Goal: Information Seeking & Learning: Learn about a topic

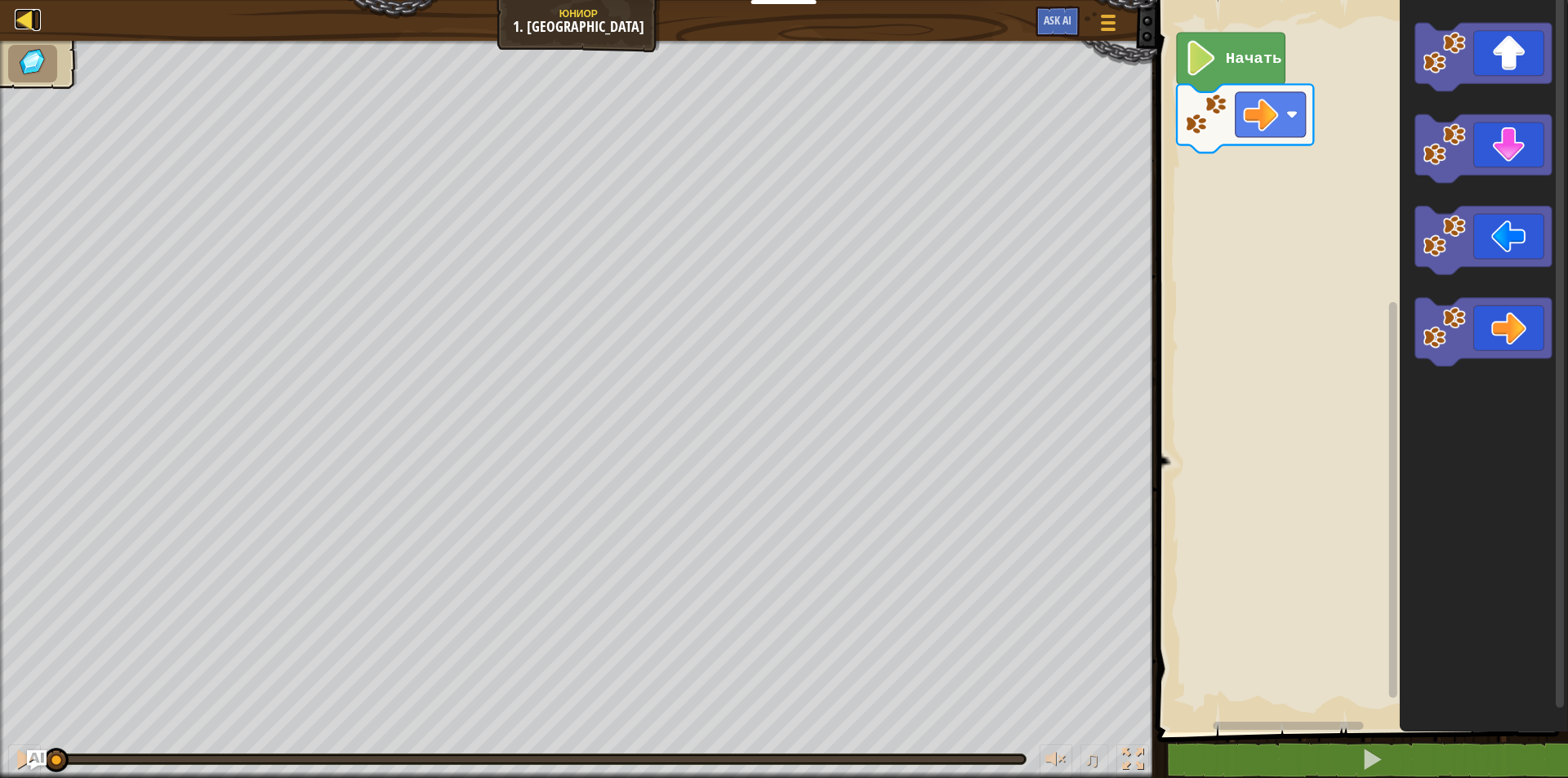
click at [26, 12] on div at bounding box center [25, 20] width 20 height 20
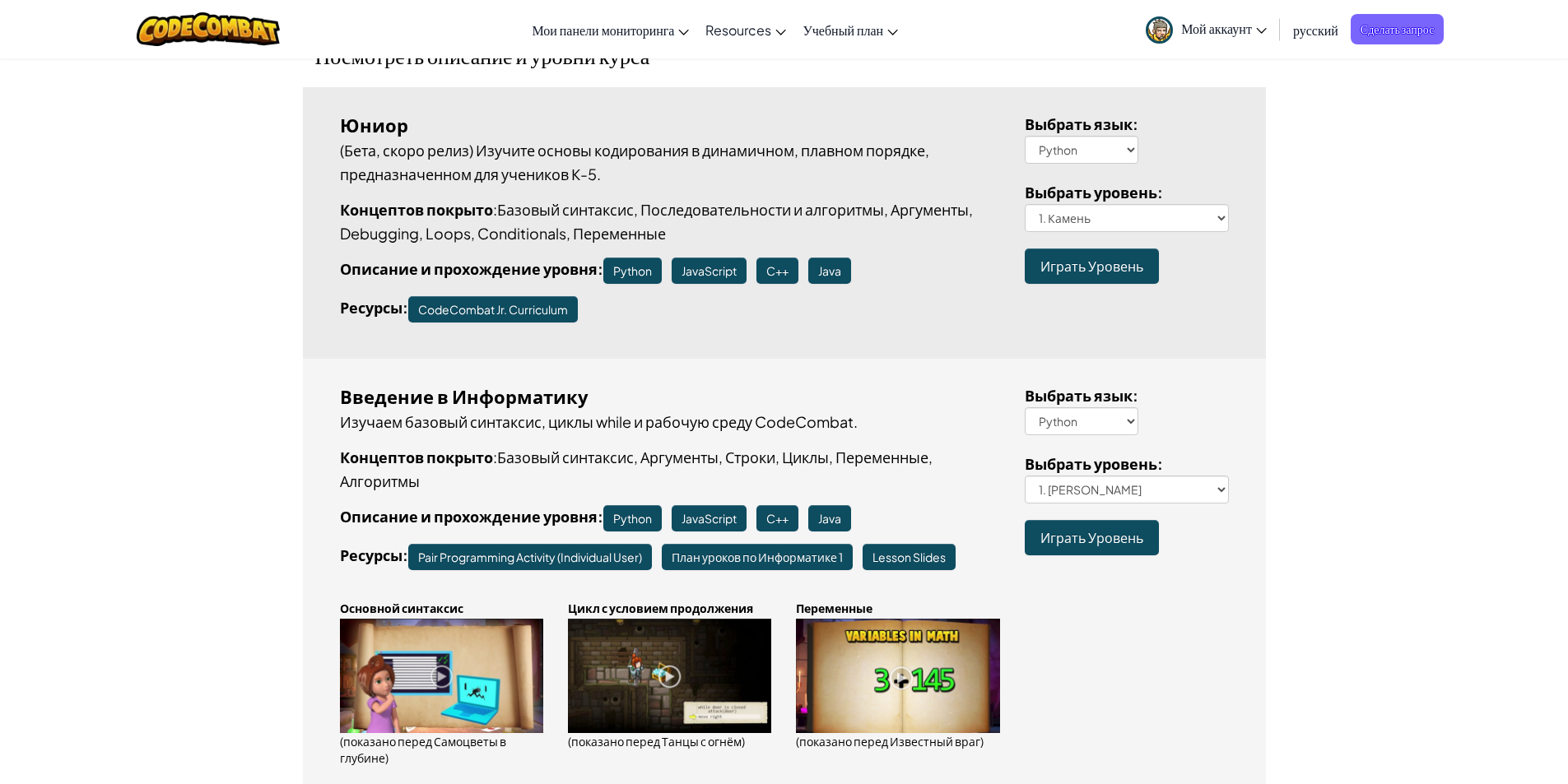
scroll to position [164, 0]
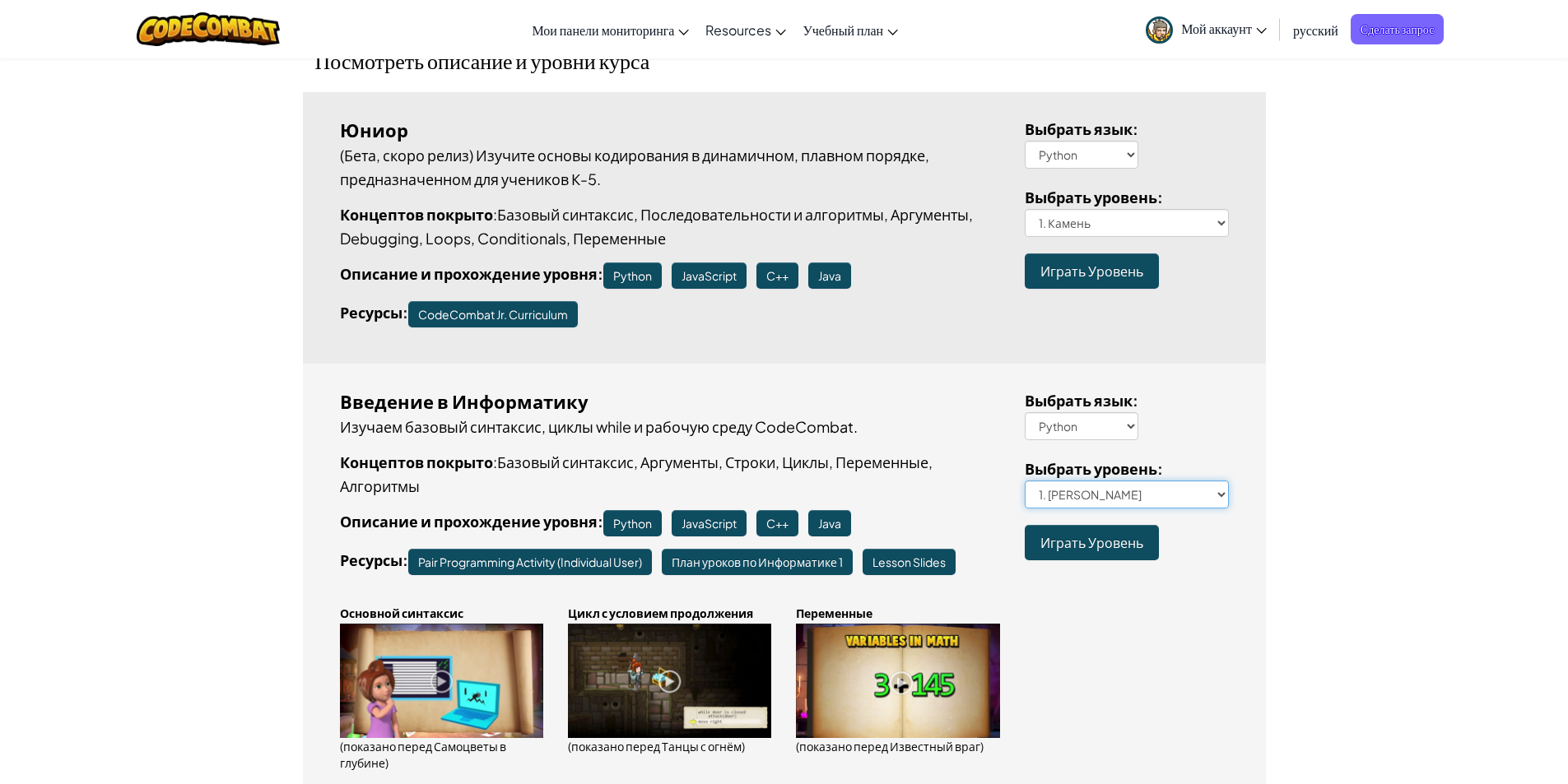
click at [1202, 507] on select "1. Подземелья Китгарда 2. Самоцветы в глубине 3. Охранник в тени 3a. В обратном…" at bounding box center [1126, 494] width 204 height 28
click at [1121, 502] on select "1. Подземелья Китгарда 2. Самоцветы в глубине 3. Охранник в тени 3a. В обратном…" at bounding box center [1126, 494] width 204 height 28
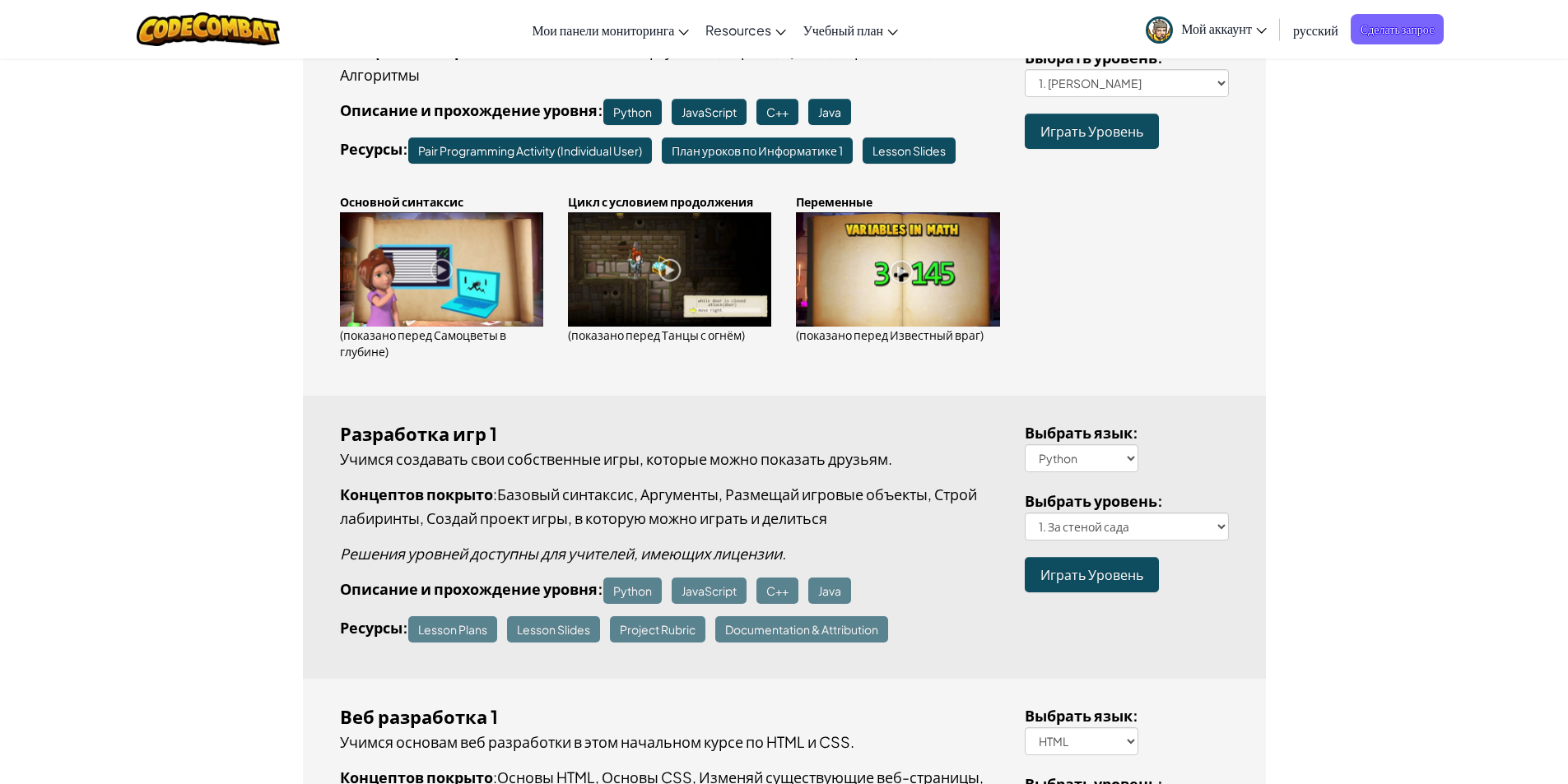
scroll to position [658, 0]
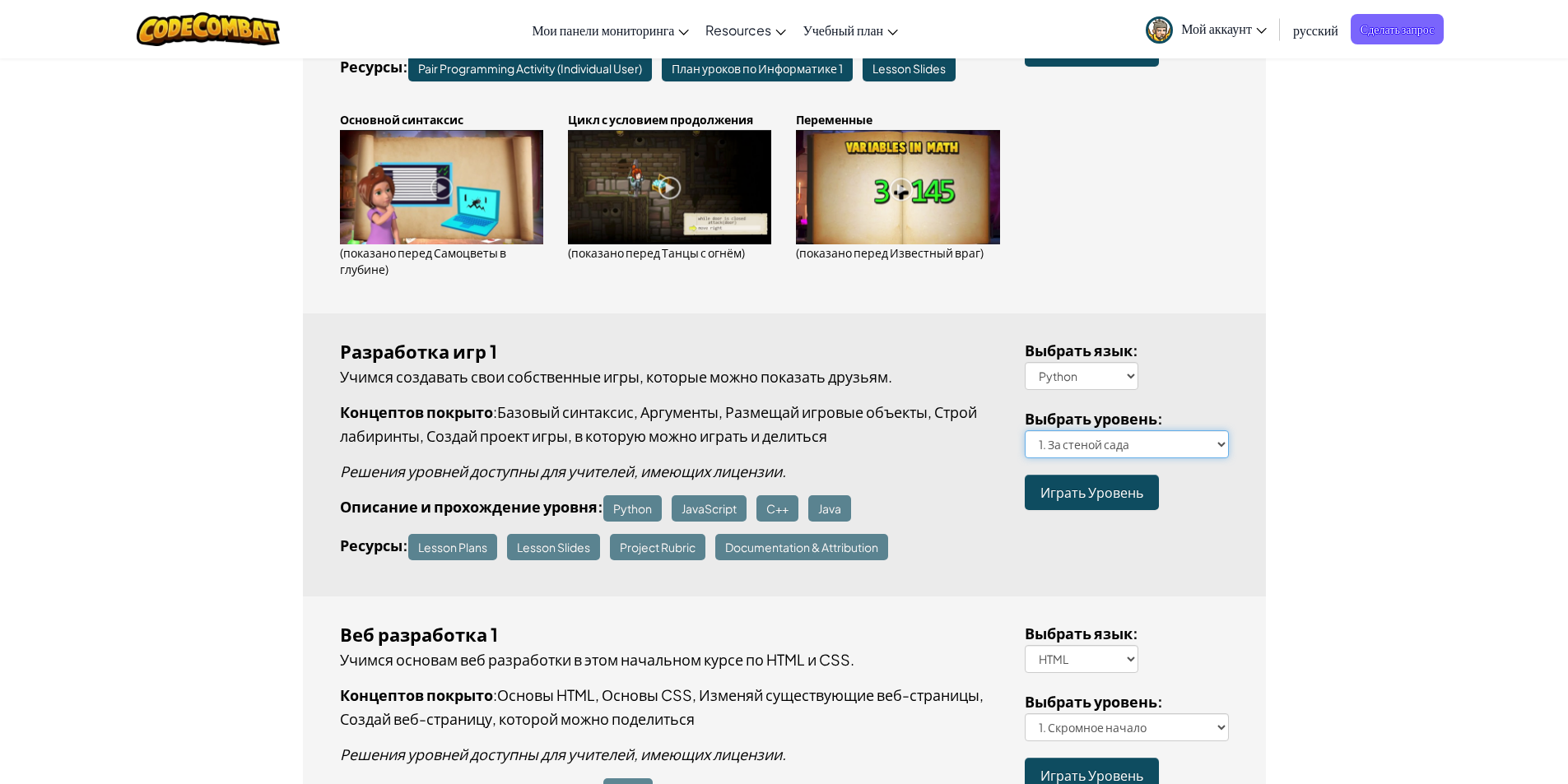
click at [1086, 432] on select "1. За стеной сада 2. Прогулка по кликам 3. Героическое путешествие 4. Уди-лабир…" at bounding box center [1126, 444] width 204 height 28
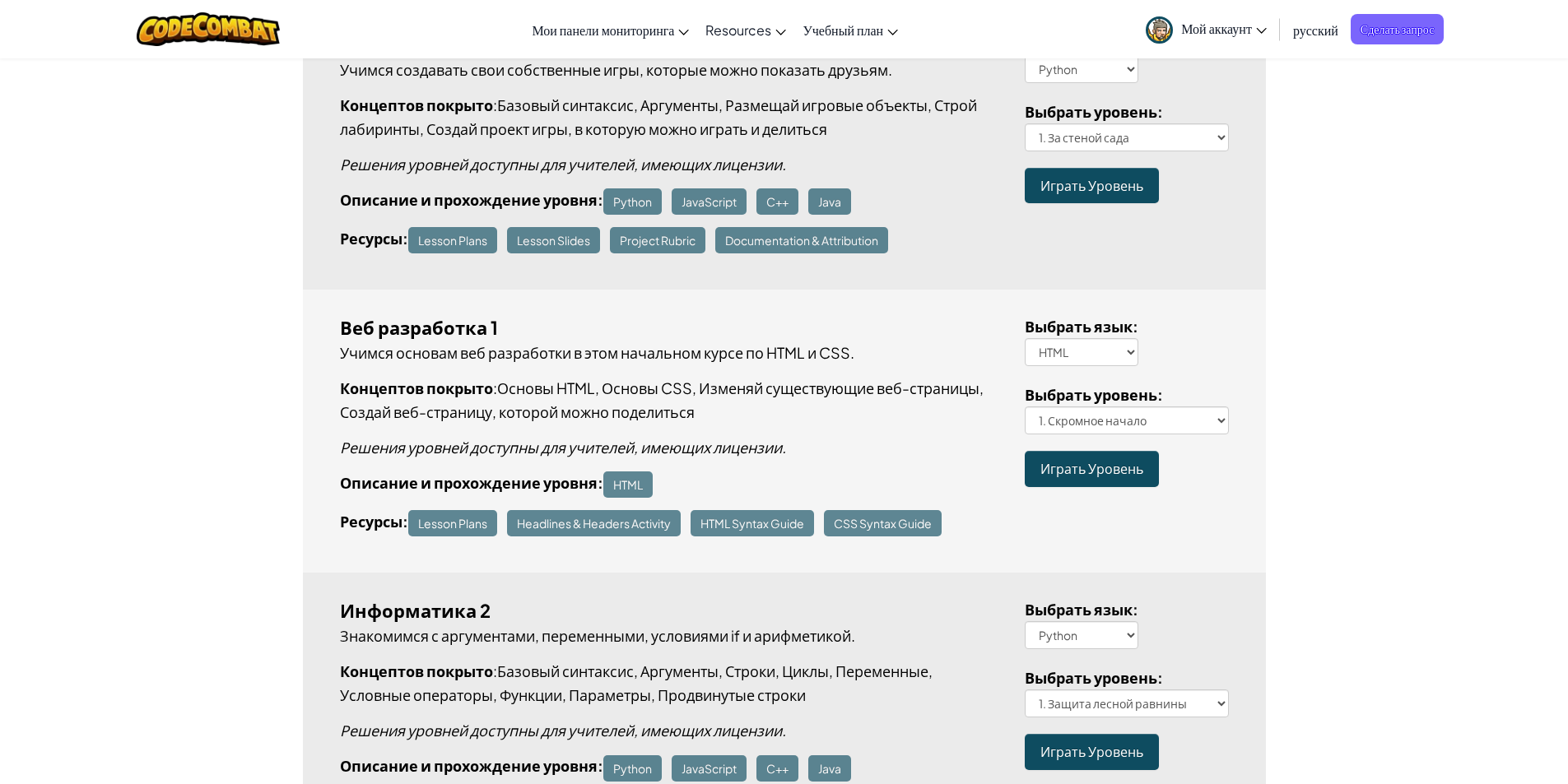
scroll to position [987, 0]
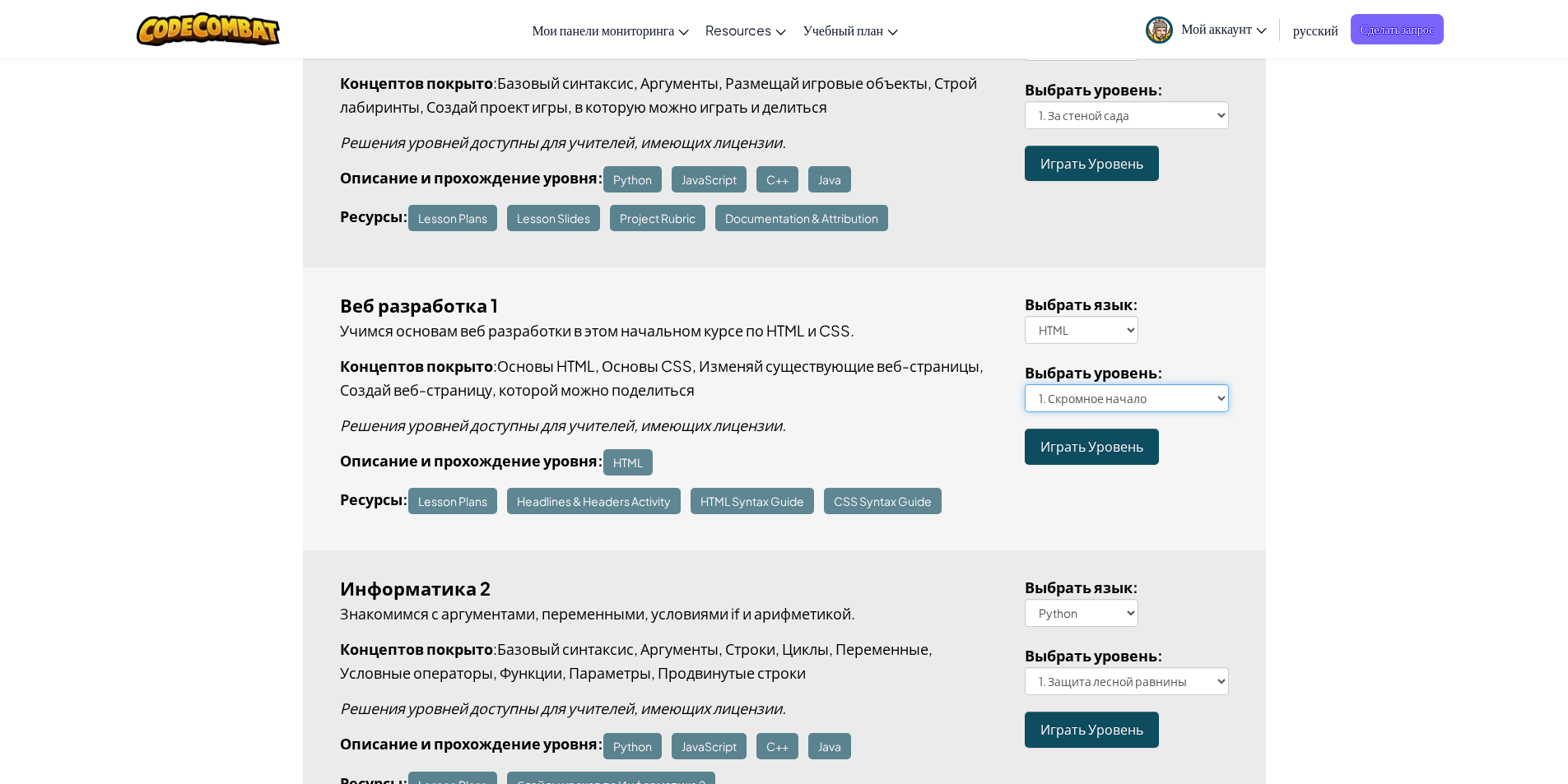
click at [1111, 396] on select "1. Скромное начало 2. Экстренные новости 3. Идеальный параграф 4. Заголовщик 5.…" at bounding box center [1126, 398] width 204 height 28
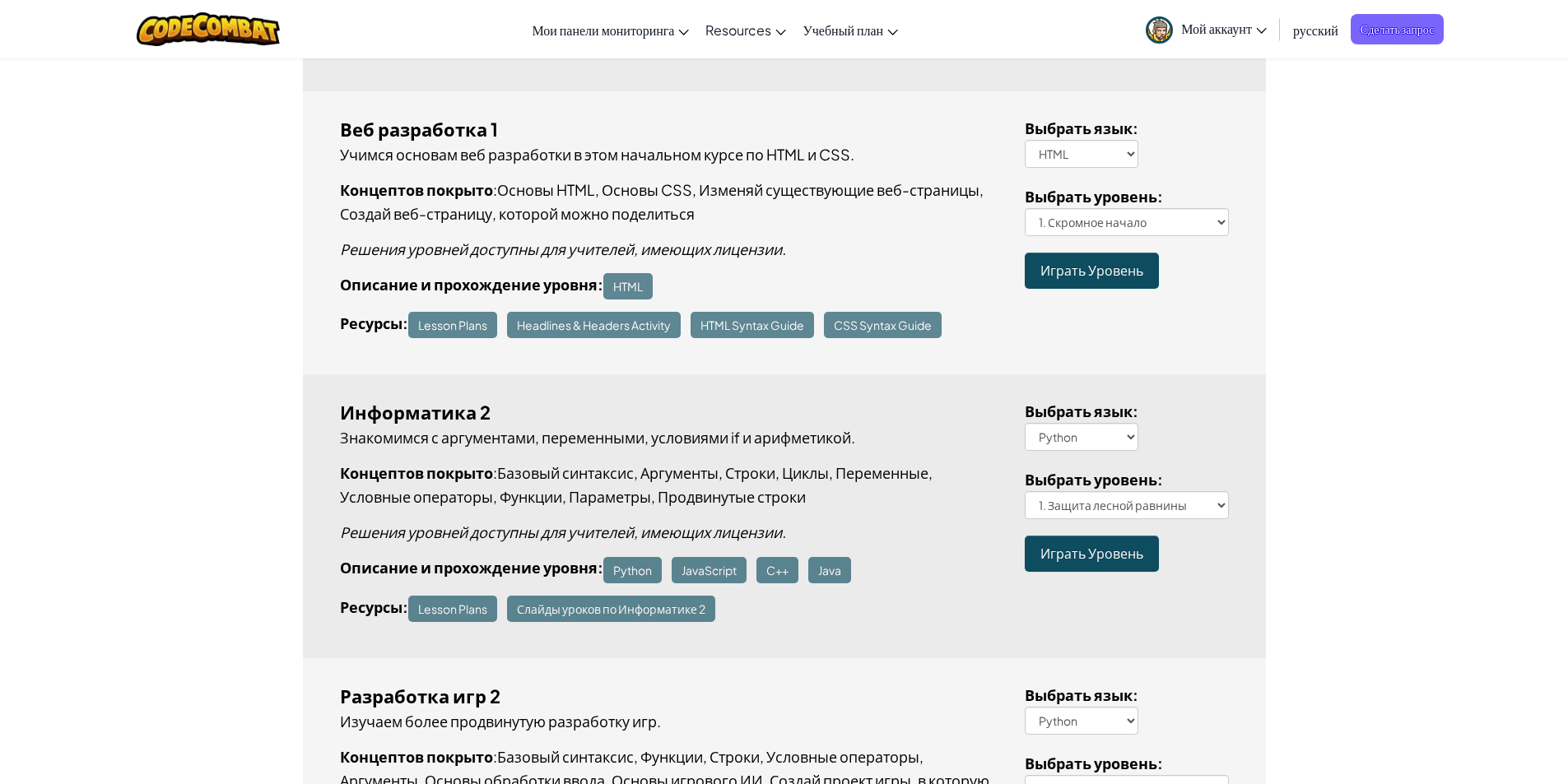
scroll to position [1234, 0]
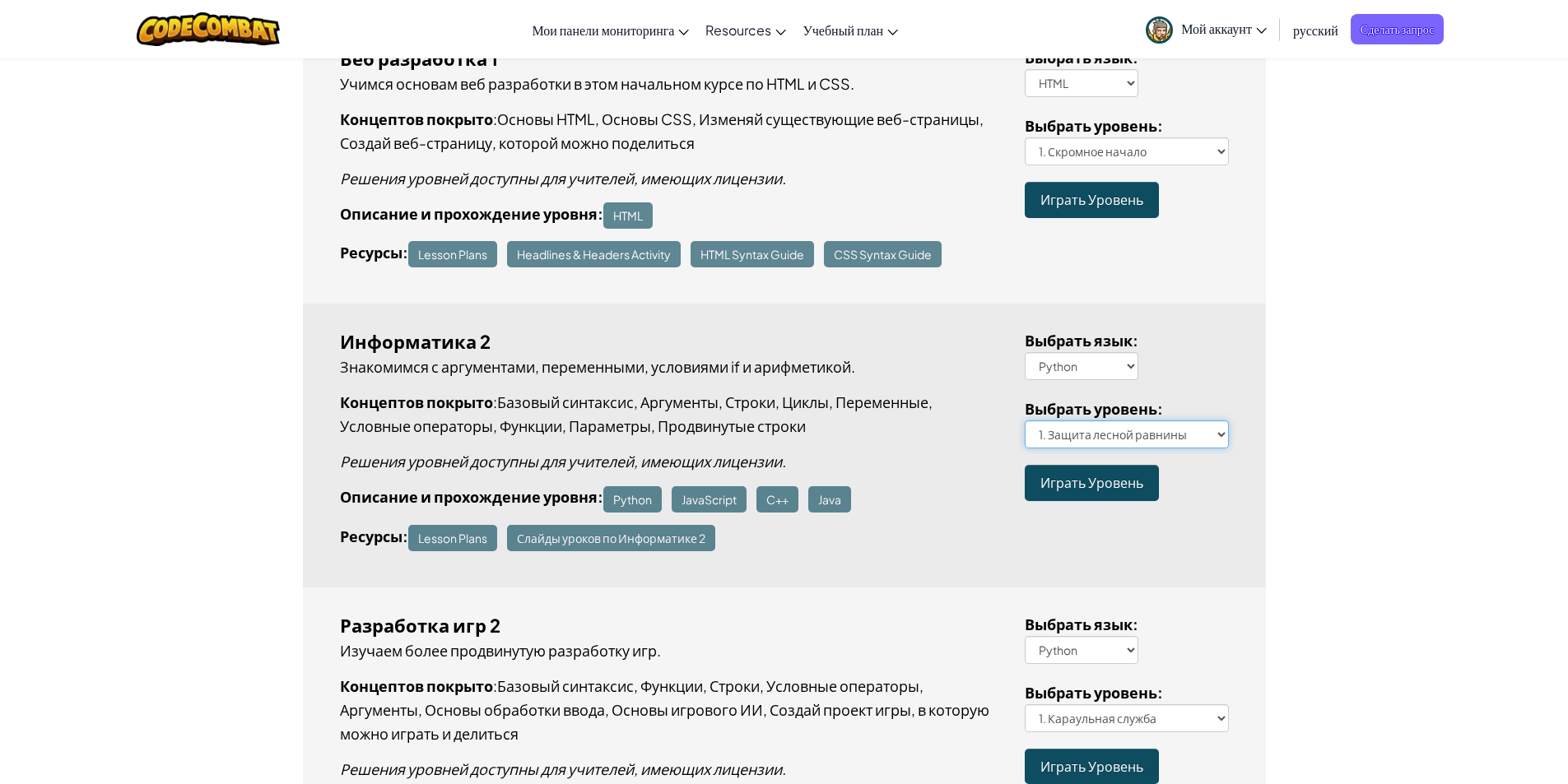
click at [1211, 444] on select "1. Защита лесной равнины 2. Извилистая тропинка 3. Один неверный шаг 4. Лесное …" at bounding box center [1126, 434] width 204 height 28
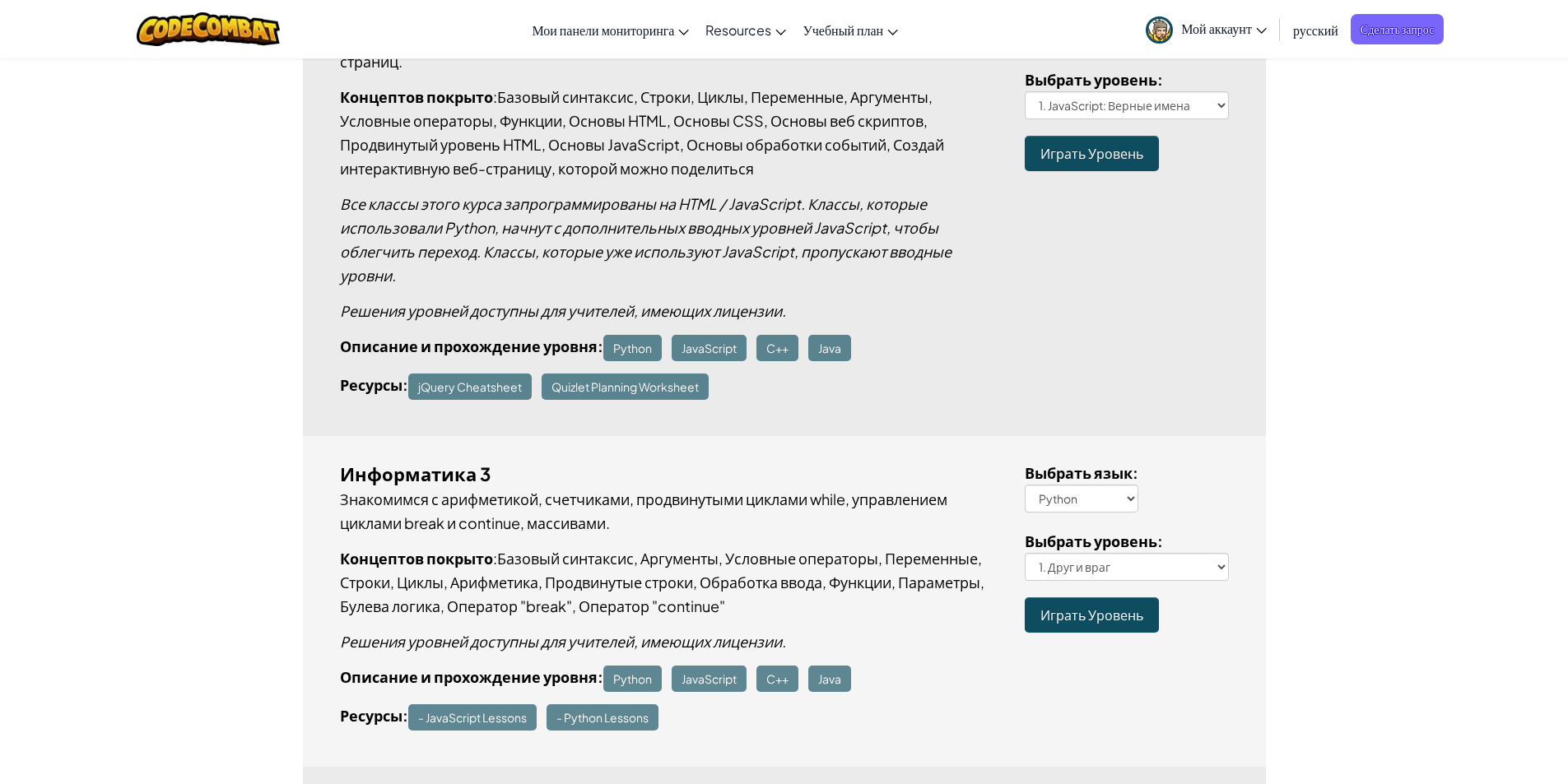
scroll to position [2303, 0]
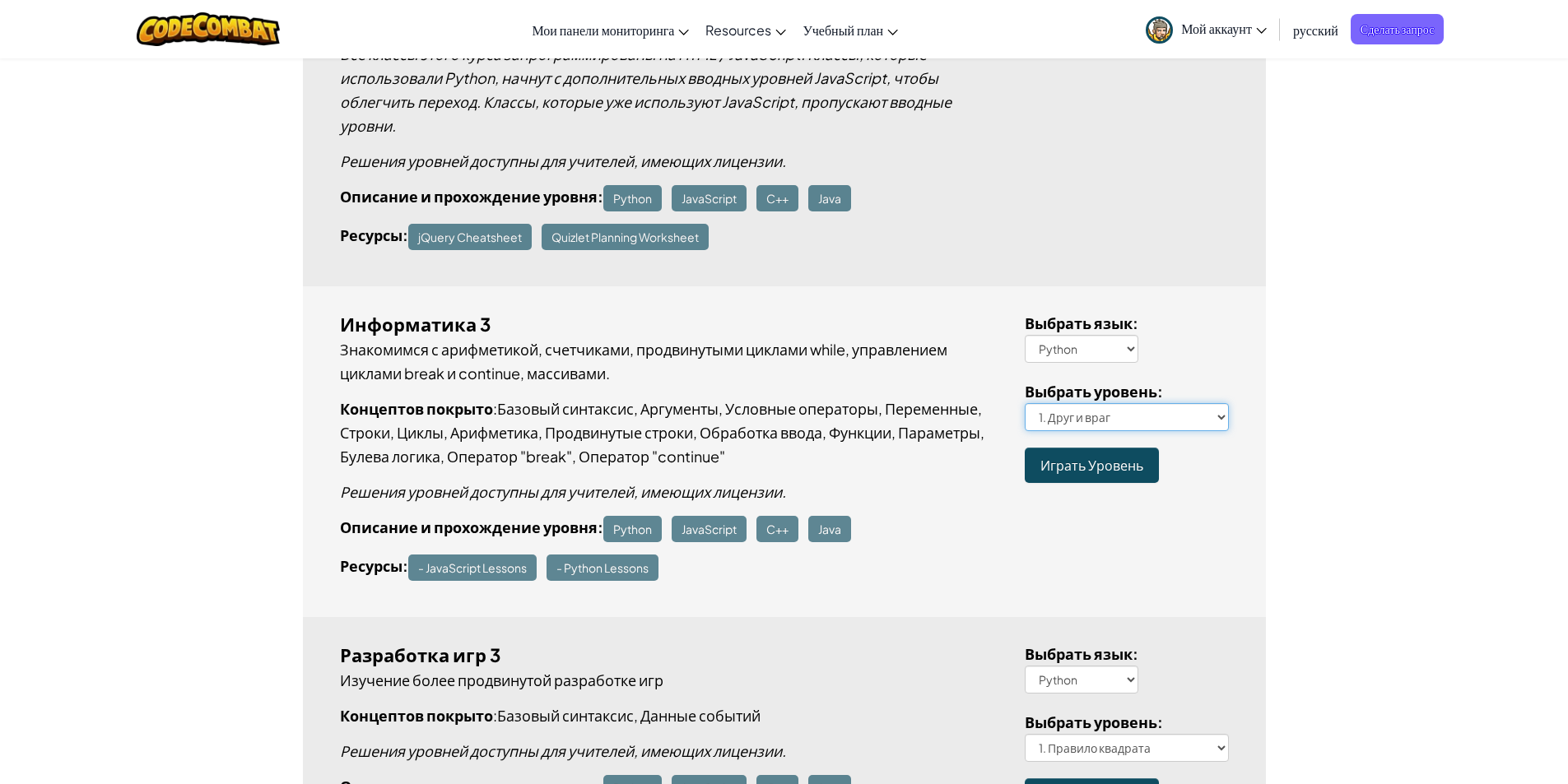
click at [1120, 424] on select "1. Друг и враг 2. Попой-ка 3. Награда и разрушение Испытание на использование к…" at bounding box center [1126, 417] width 204 height 28
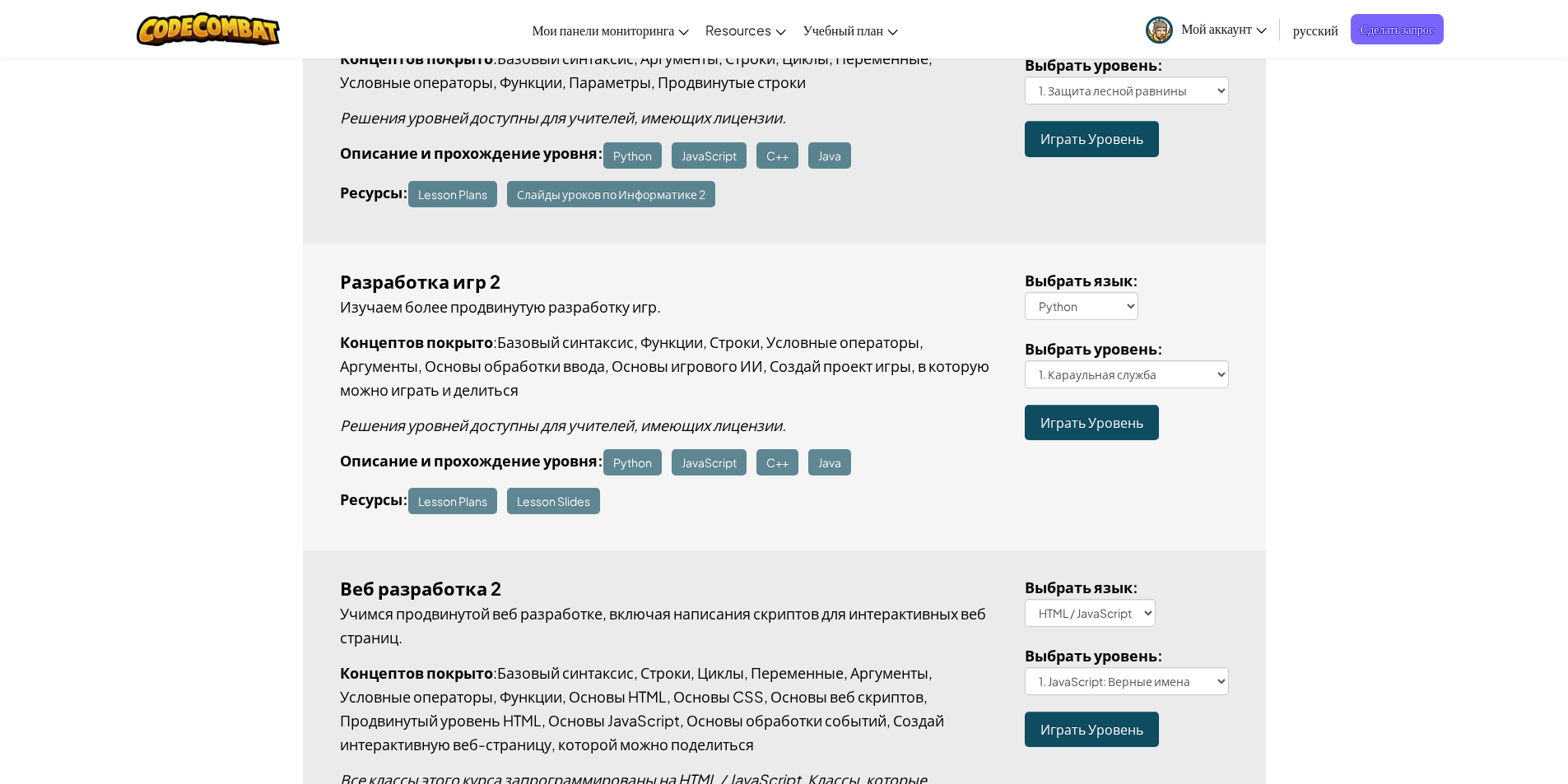
scroll to position [1563, 0]
